Goal: Information Seeking & Learning: Learn about a topic

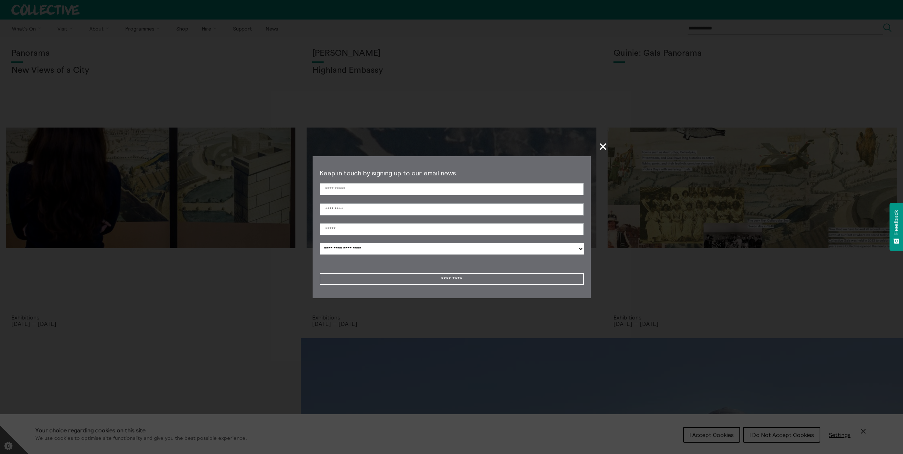
click at [603, 145] on span "+" at bounding box center [603, 146] width 21 height 21
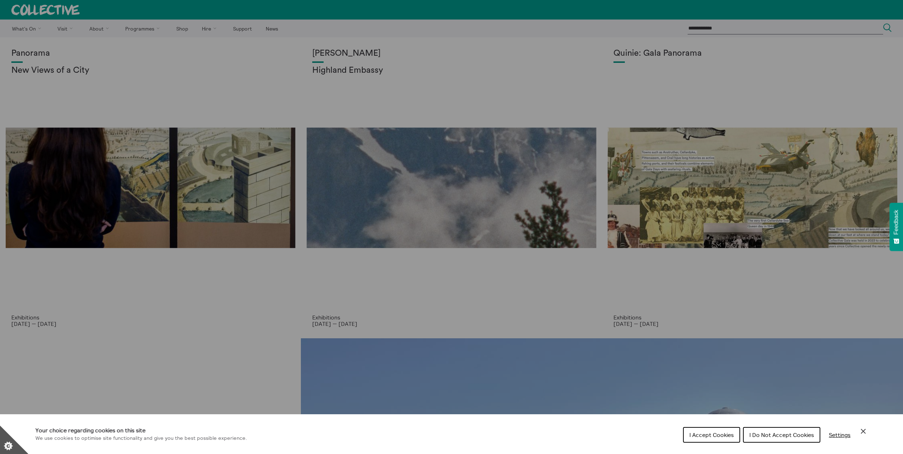
click at [46, 72] on div "Cookie preferences" at bounding box center [451, 227] width 903 height 454
click at [84, 219] on div "Cookie preferences" at bounding box center [451, 227] width 903 height 454
click at [19, 321] on div "Cookie preferences" at bounding box center [451, 227] width 903 height 454
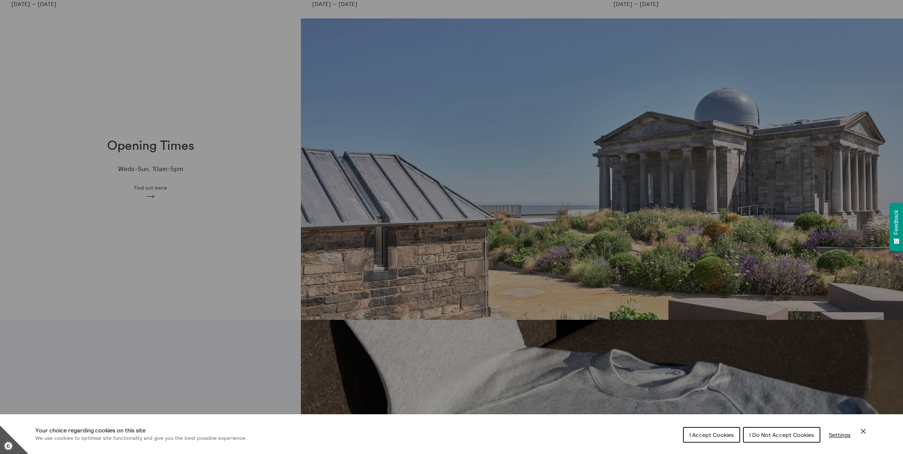
scroll to position [319, 0]
click at [149, 196] on div "Cookie preferences" at bounding box center [451, 227] width 903 height 454
click at [157, 186] on div "Cookie preferences" at bounding box center [451, 227] width 903 height 454
click at [156, 148] on div "Cookie preferences" at bounding box center [451, 227] width 903 height 454
drag, startPoint x: 556, startPoint y: 275, endPoint x: 553, endPoint y: 271, distance: 4.8
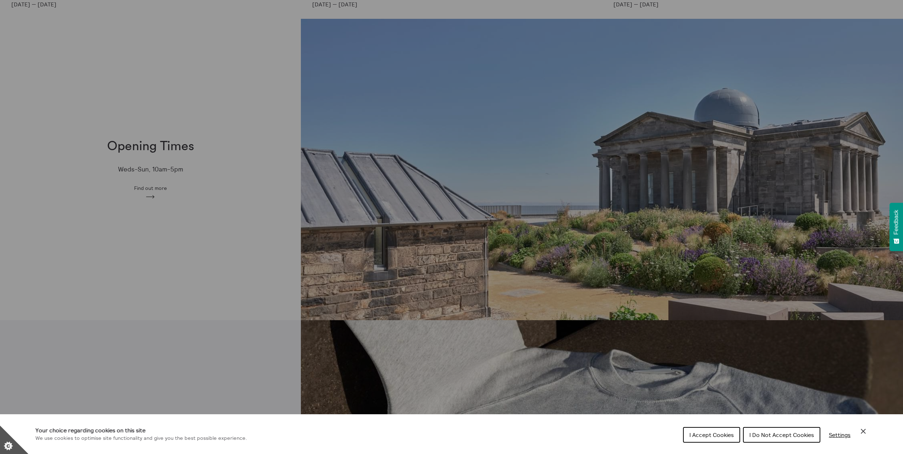
click at [554, 274] on div "Cookie preferences" at bounding box center [451, 227] width 903 height 454
click at [145, 193] on div "Cookie preferences" at bounding box center [451, 227] width 903 height 454
click at [795, 269] on div "Cookie preferences" at bounding box center [451, 227] width 903 height 454
click at [680, 187] on div "Cookie preferences" at bounding box center [451, 227] width 903 height 454
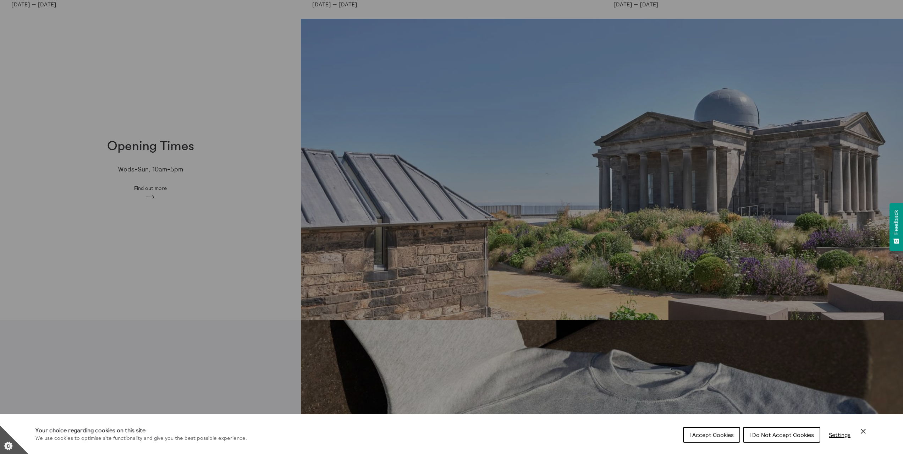
click at [145, 187] on div "Cookie preferences" at bounding box center [451, 227] width 903 height 454
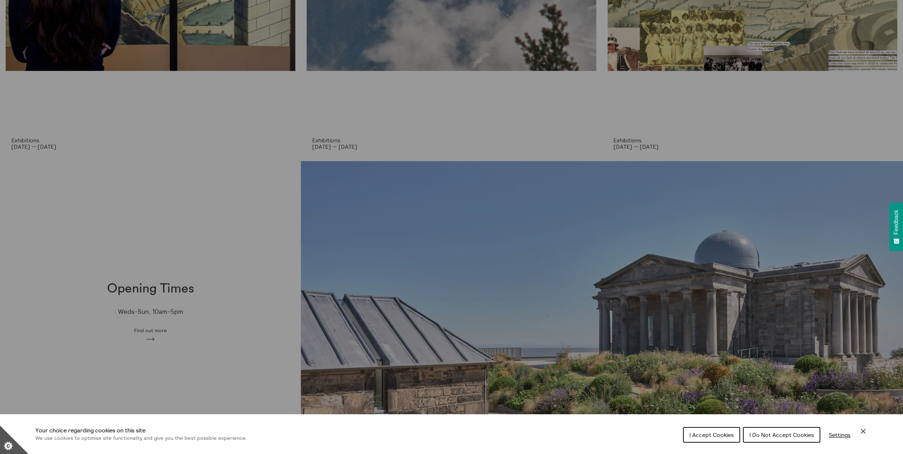
scroll to position [0, 0]
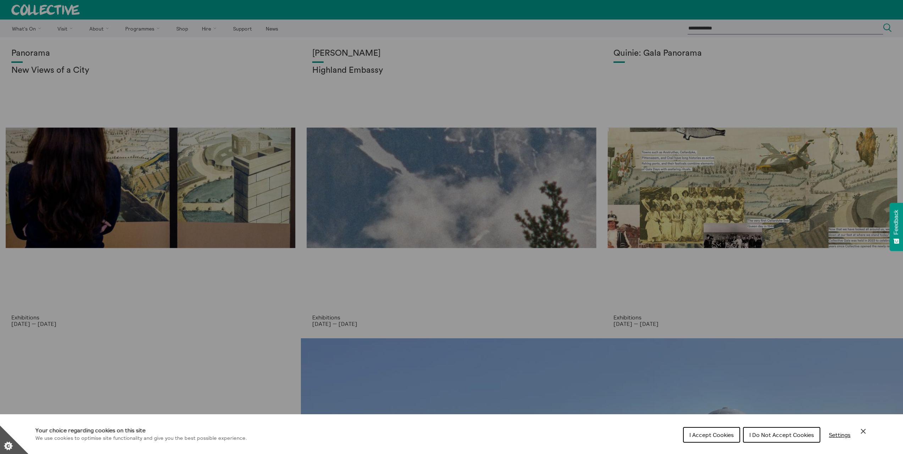
click at [93, 29] on div "Cookie preferences" at bounding box center [451, 227] width 903 height 454
click at [786, 435] on span "I Do Not Accept Cookies" at bounding box center [781, 434] width 65 height 7
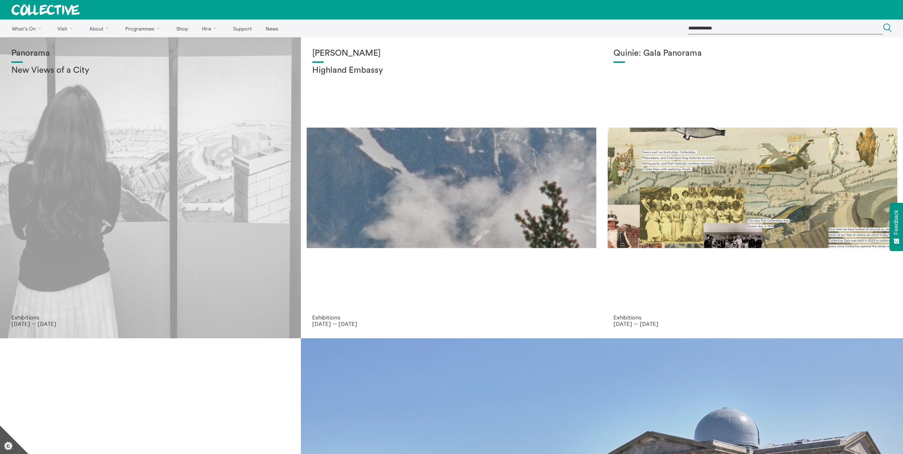
click at [65, 171] on div "Panorama New Views of a City" at bounding box center [150, 181] width 278 height 265
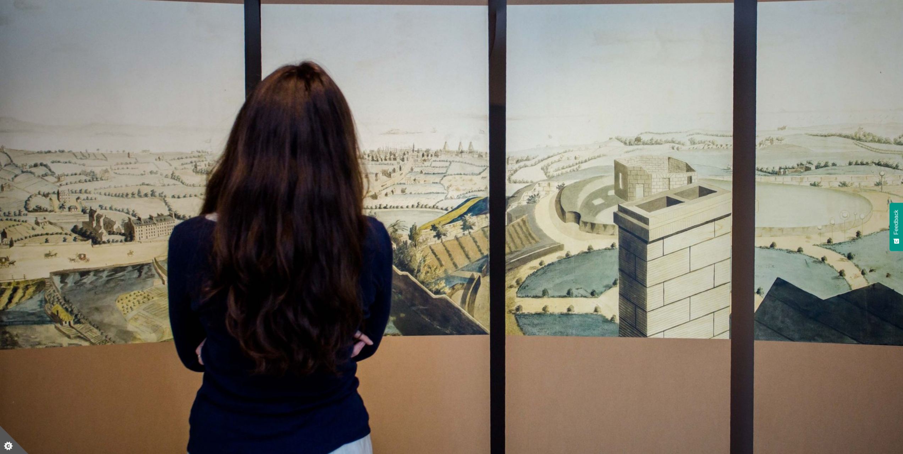
scroll to position [319, 0]
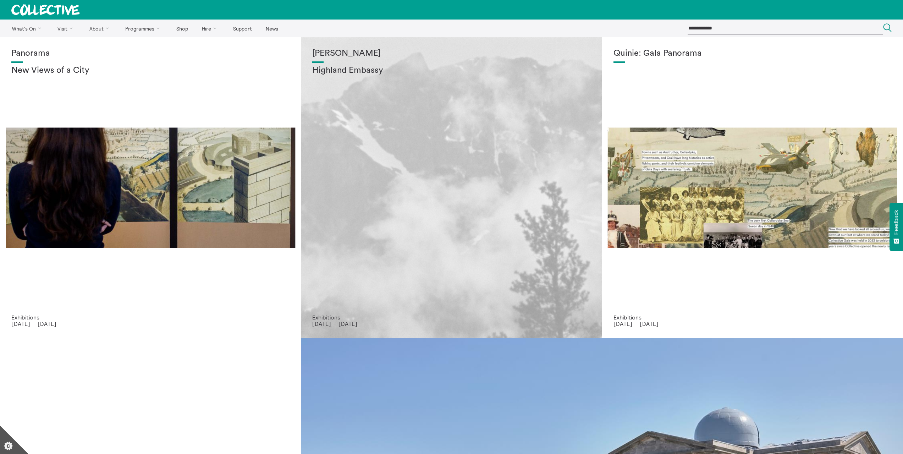
click at [486, 175] on div "[PERSON_NAME] Highland Embassy" at bounding box center [451, 181] width 278 height 265
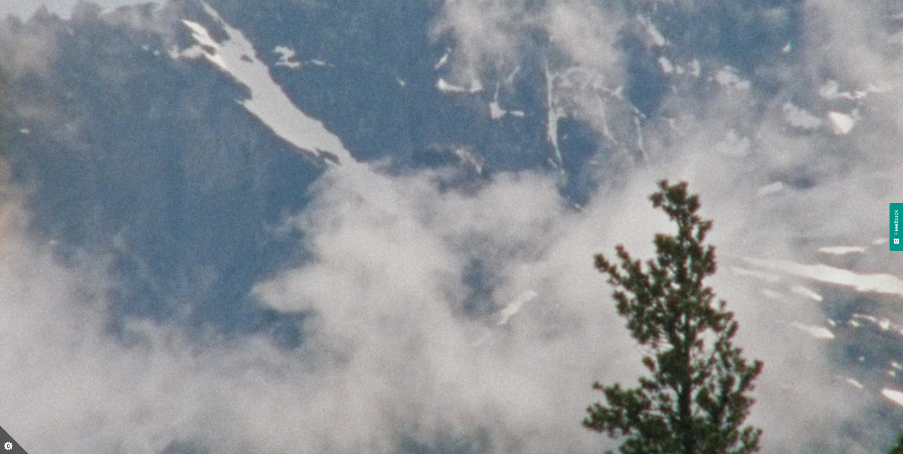
scroll to position [177, 0]
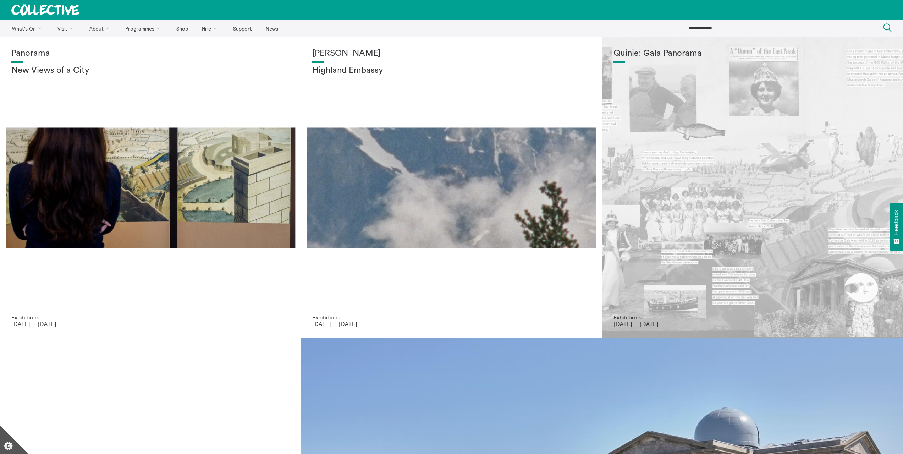
click at [752, 218] on div "Quinie: Gala Panorama" at bounding box center [752, 181] width 278 height 265
